Goal: Obtain resource: Download file/media

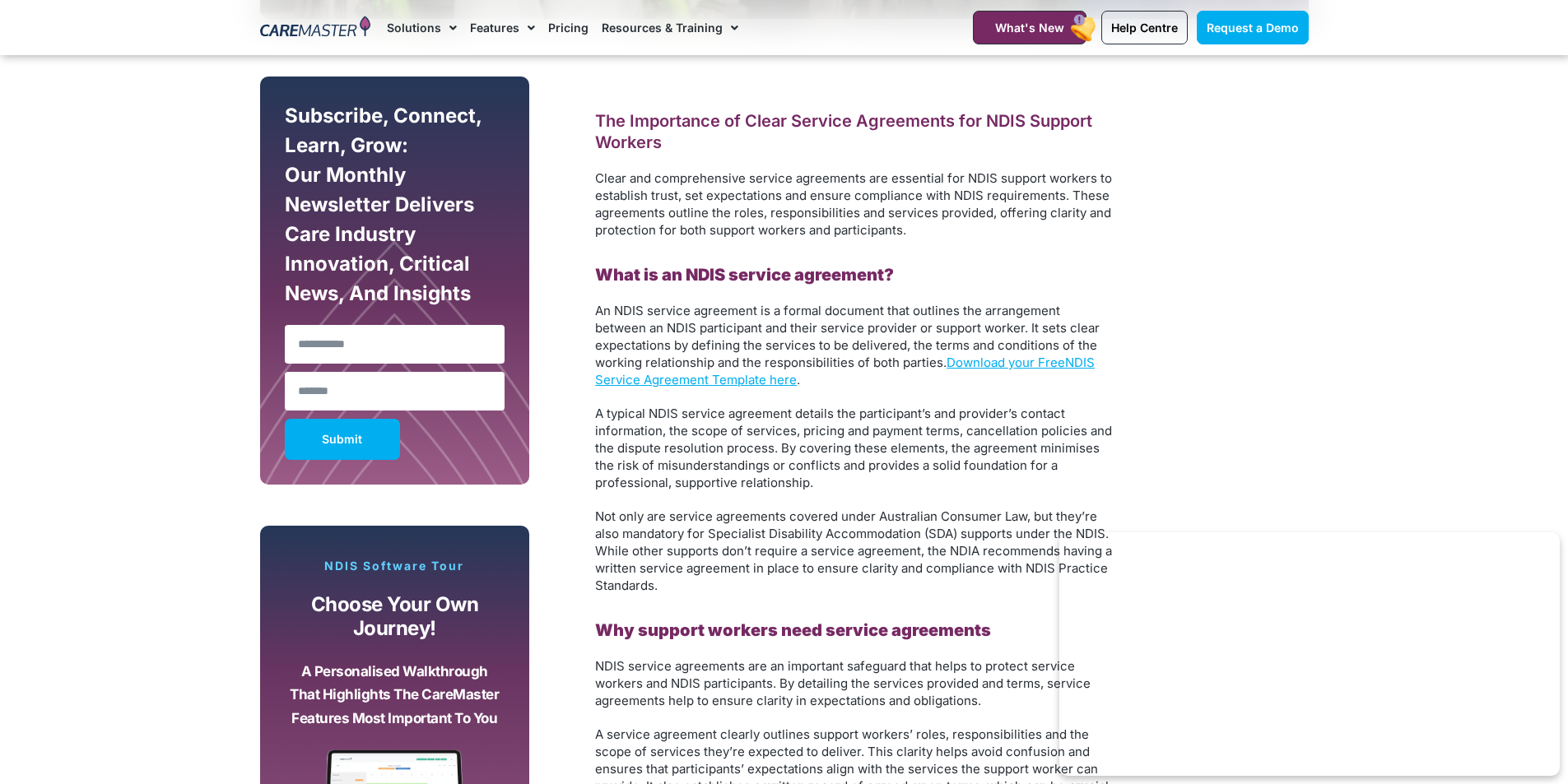
scroll to position [987, 0]
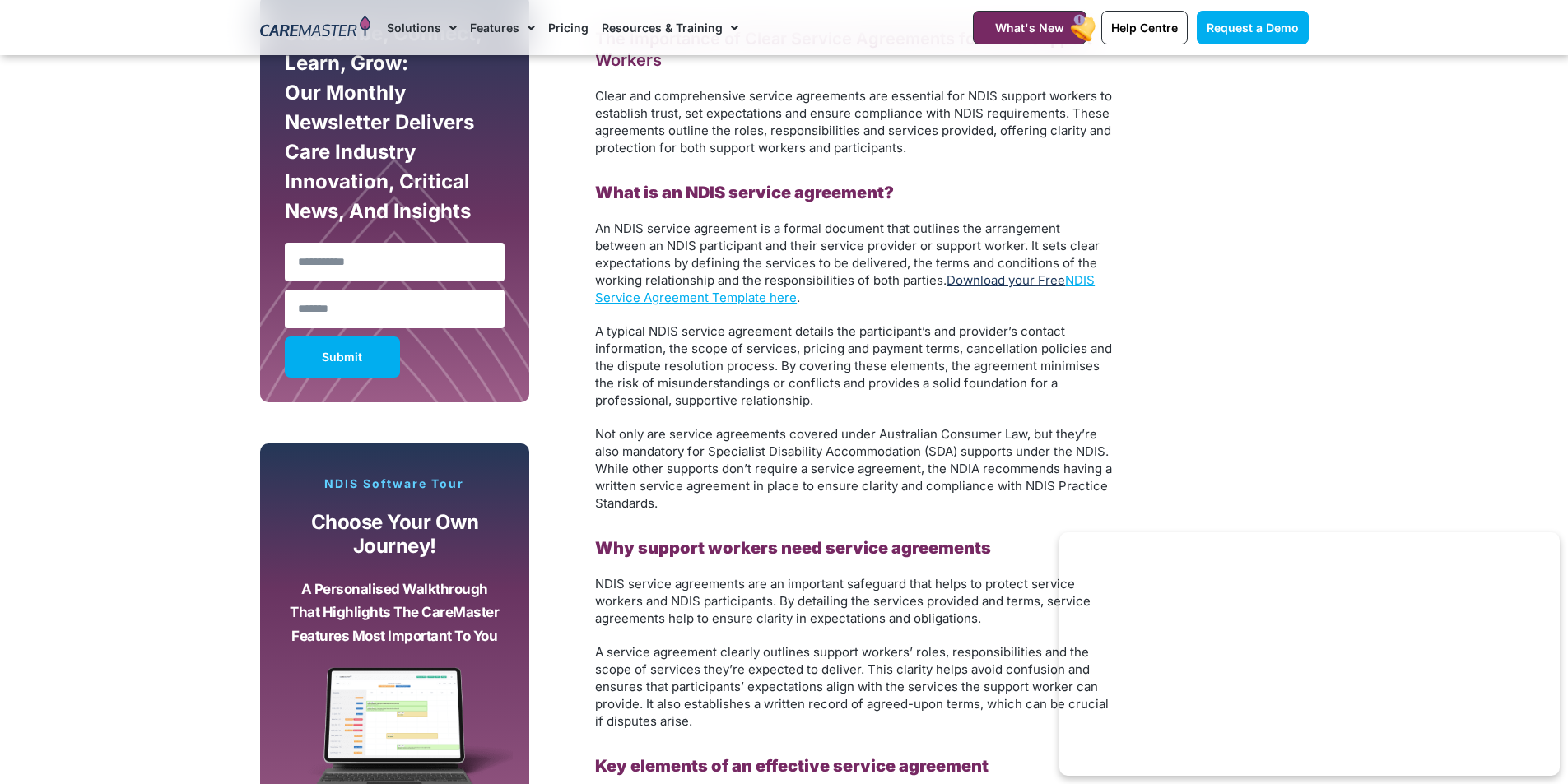
click at [1058, 278] on link "Download your Free" at bounding box center [1006, 280] width 118 height 15
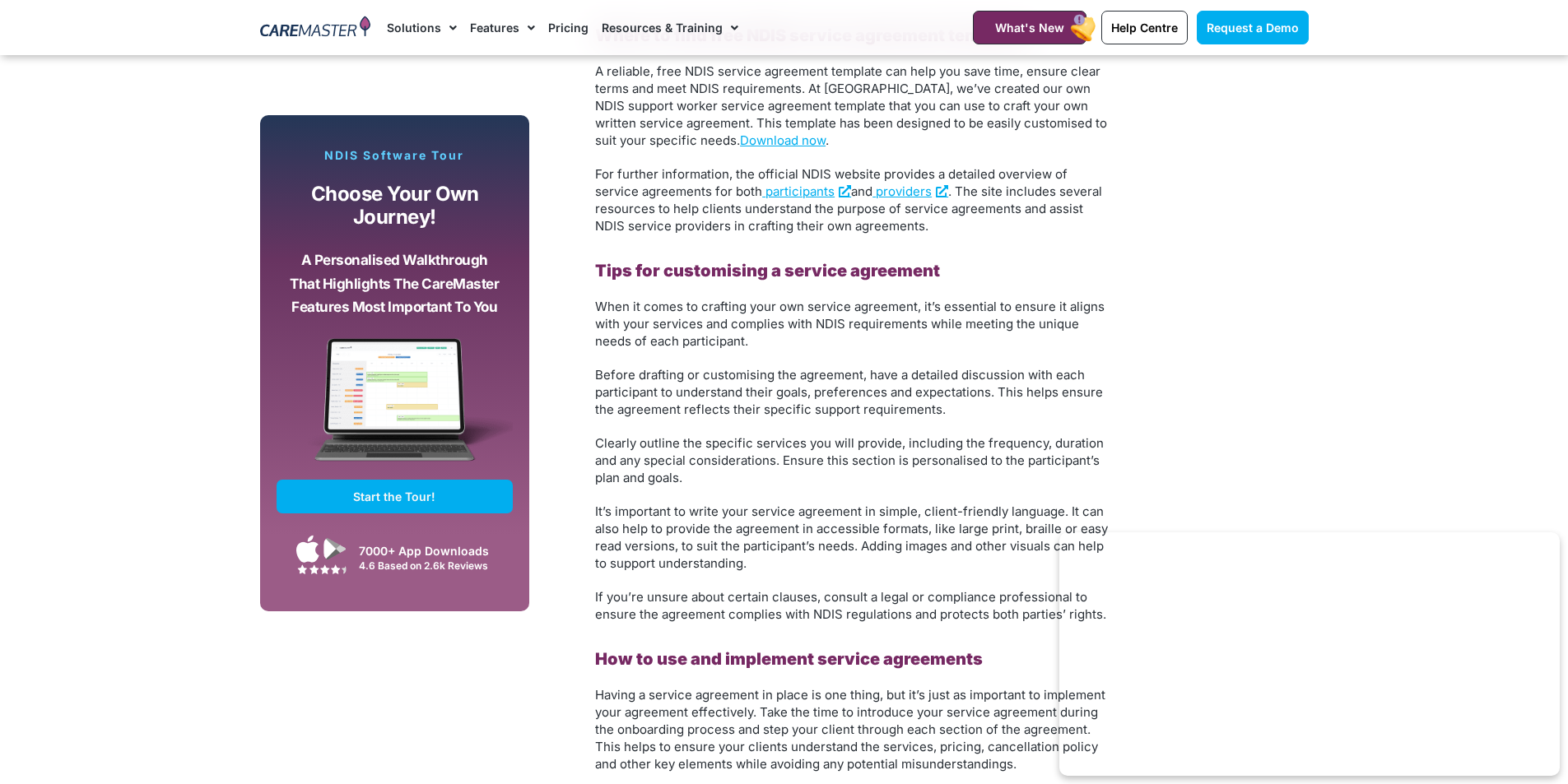
scroll to position [2386, 0]
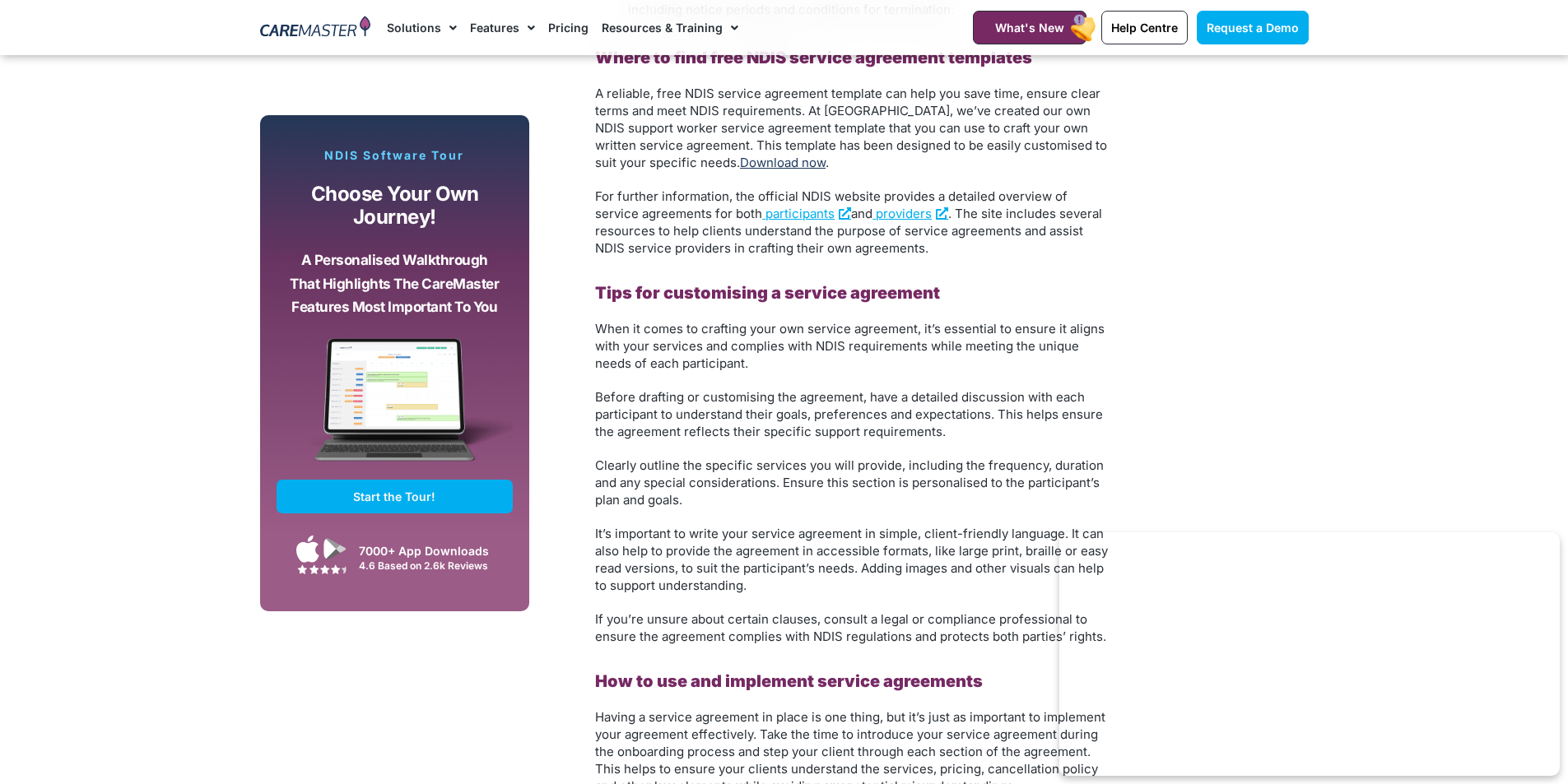
click at [743, 164] on link "Download now" at bounding box center [784, 162] width 86 height 15
